Goal: Find specific fact: Find specific fact

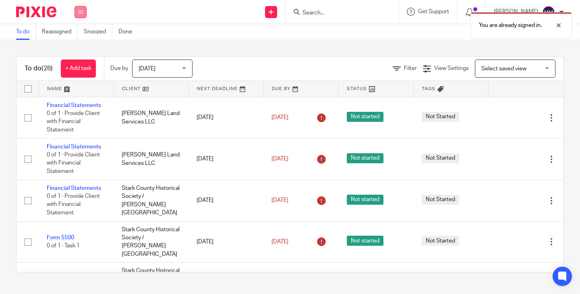
click at [81, 11] on icon at bounding box center [80, 12] width 5 height 5
click at [77, 60] on link "Clients" at bounding box center [79, 61] width 18 height 6
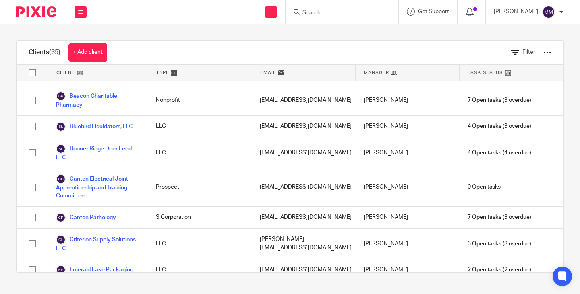
scroll to position [81, 0]
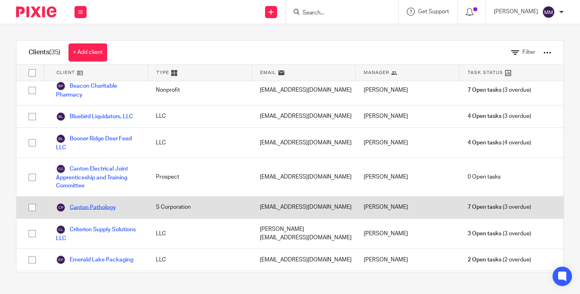
click at [97, 207] on link "Canton Pathology" at bounding box center [86, 208] width 60 height 10
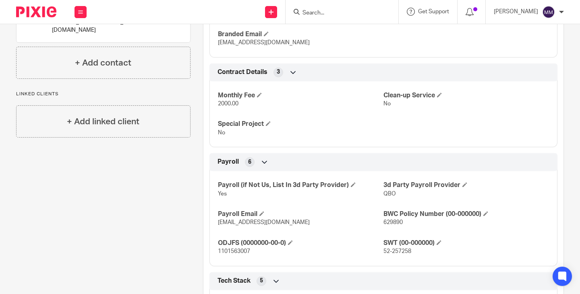
scroll to position [282, 0]
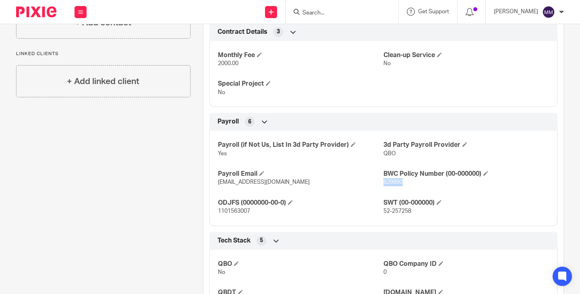
drag, startPoint x: 401, startPoint y: 182, endPoint x: 381, endPoint y: 184, distance: 20.2
click at [383, 184] on p "629890" at bounding box center [466, 182] width 166 height 8
copy span "629890"
